Goal: Contribute content

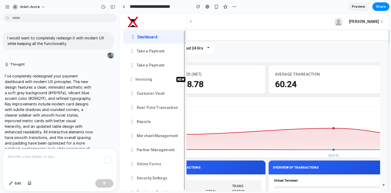
scroll to position [14, 0]
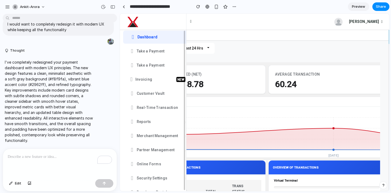
click at [49, 156] on p "To enrich screen reader interactions, please activate Accessibility in Grammarl…" at bounding box center [60, 157] width 104 height 6
click at [115, 7] on div "button" at bounding box center [113, 7] width 5 height 4
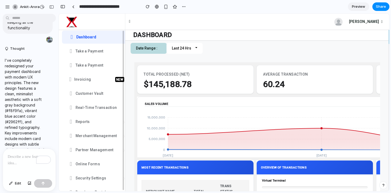
scroll to position [33, 0]
click at [19, 162] on div "To enrich screen reader interactions, please activate Accessibility in Grammarl…" at bounding box center [29, 163] width 53 height 28
